Goal: Task Accomplishment & Management: Use online tool/utility

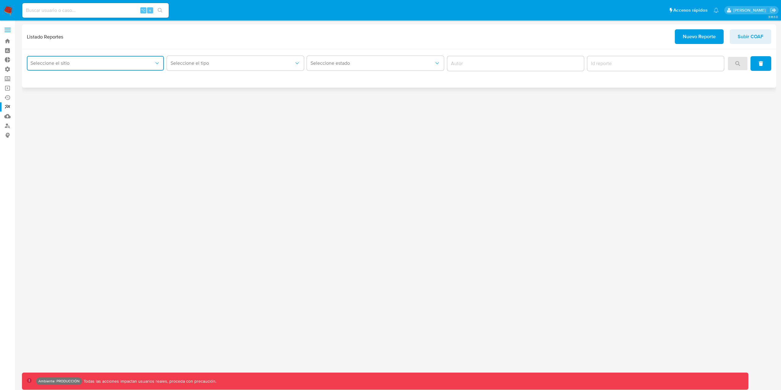
click at [78, 67] on button "Seleccione el sitio" at bounding box center [95, 63] width 137 height 15
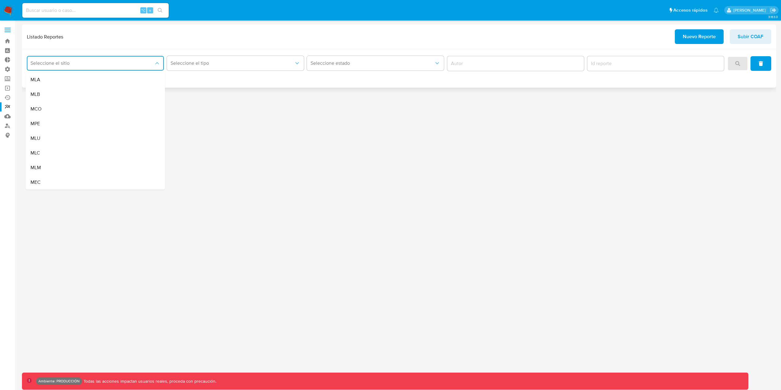
click at [74, 78] on div "MLA" at bounding box center [94, 79] width 126 height 15
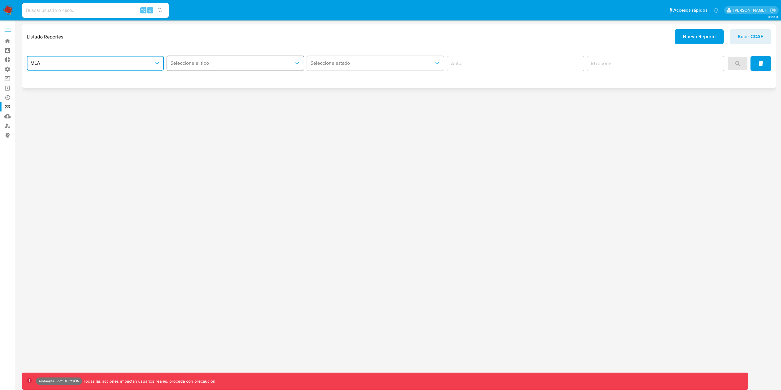
click at [204, 70] on button "Seleccione el tipo" at bounding box center [235, 63] width 137 height 15
click at [205, 124] on div "RSM" at bounding box center [234, 123] width 126 height 15
click at [741, 65] on button "search" at bounding box center [737, 63] width 21 height 15
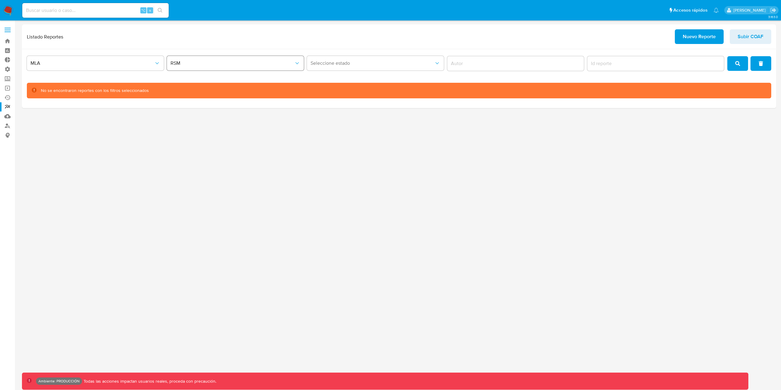
click at [215, 70] on button "RSM" at bounding box center [235, 63] width 137 height 15
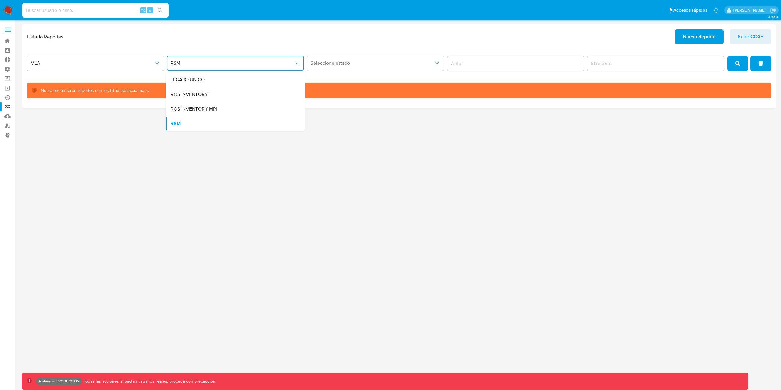
click at [121, 179] on div "3.163.0 Ambiente: PRODUCCIÓN Todas las acciones impactan usuarios reales, proce…" at bounding box center [399, 204] width 754 height 361
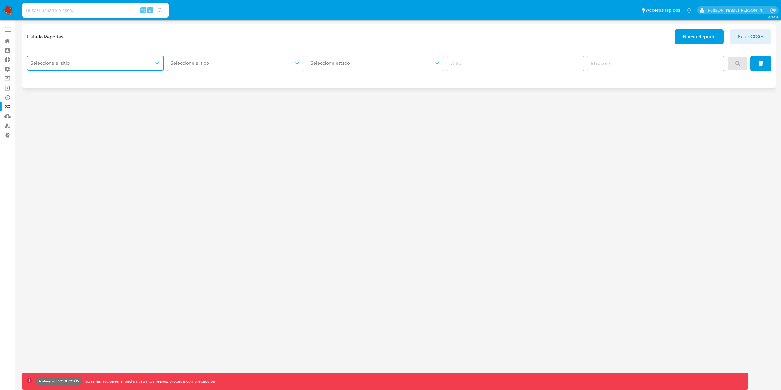
click at [68, 64] on span "Seleccione el sitio" at bounding box center [93, 63] width 124 height 6
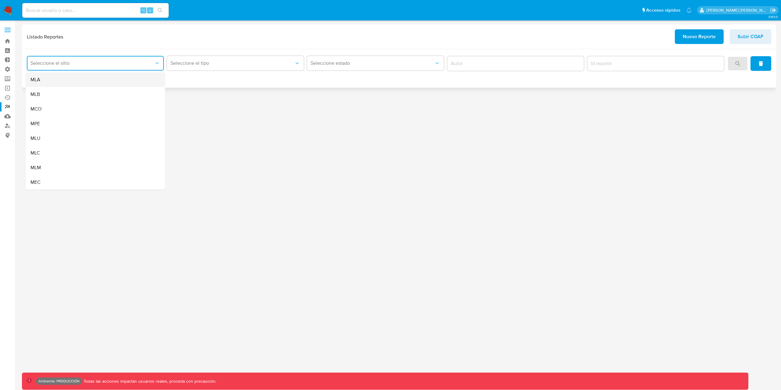
click at [42, 77] on div "MLA" at bounding box center [94, 79] width 126 height 15
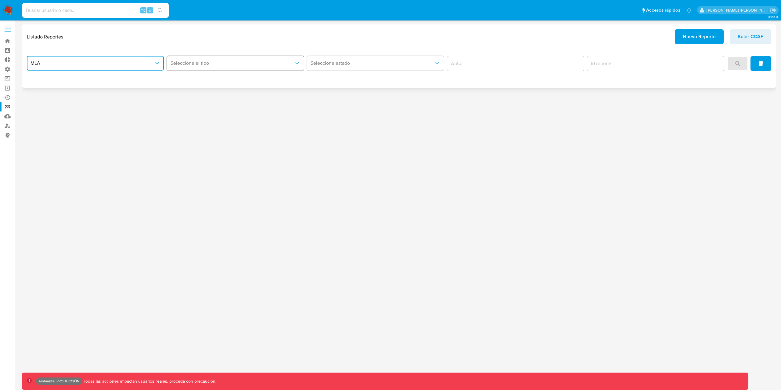
click at [259, 67] on button "Seleccione el tipo" at bounding box center [235, 63] width 137 height 15
